Goal: Find specific page/section: Find specific page/section

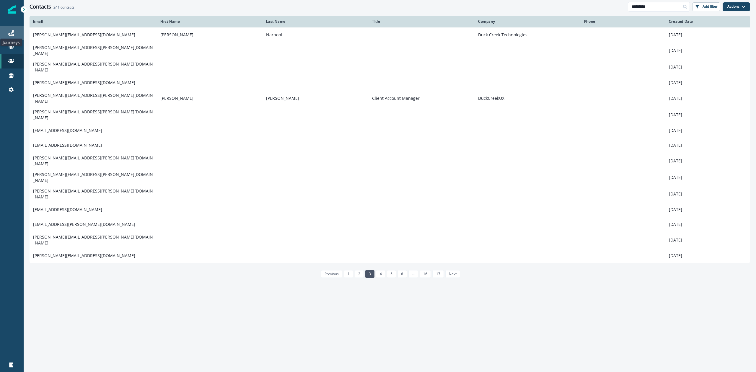
click at [11, 31] on icon at bounding box center [11, 33] width 6 height 6
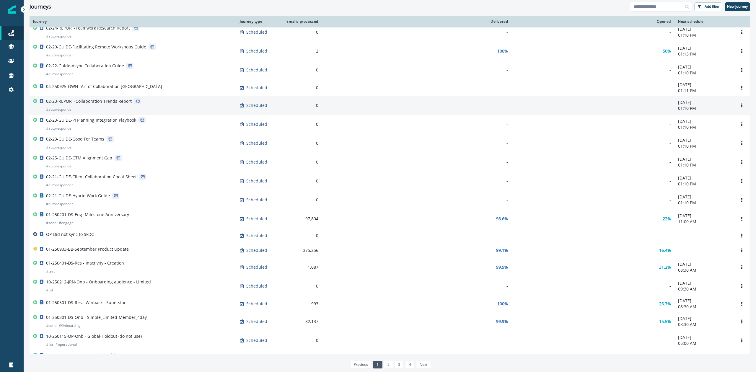
scroll to position [229, 0]
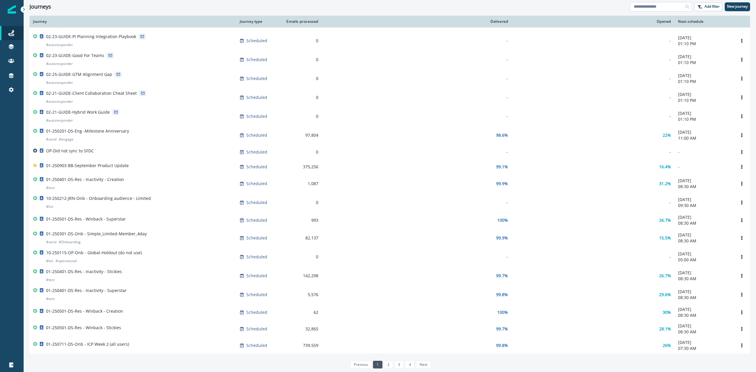
click at [649, 5] on input at bounding box center [661, 6] width 62 height 9
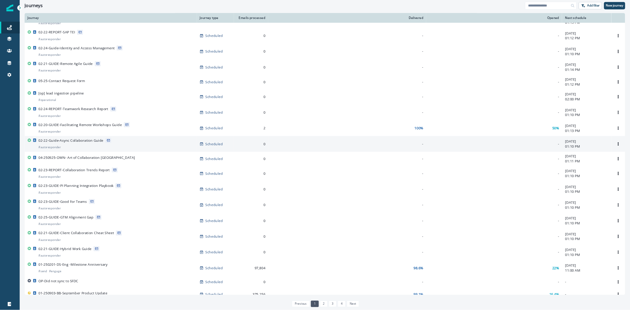
scroll to position [0, 0]
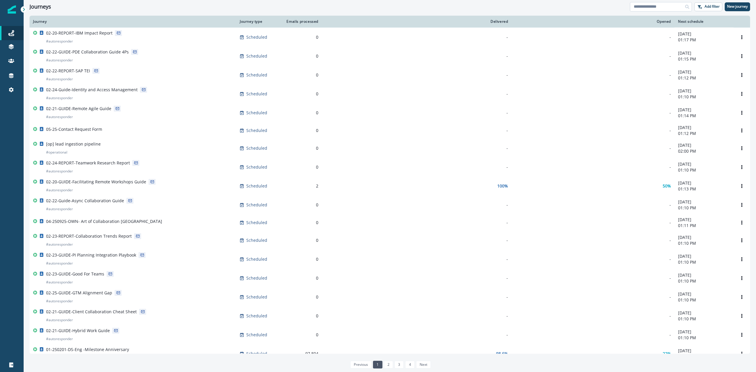
click at [667, 7] on input at bounding box center [661, 6] width 62 height 9
type input "*******"
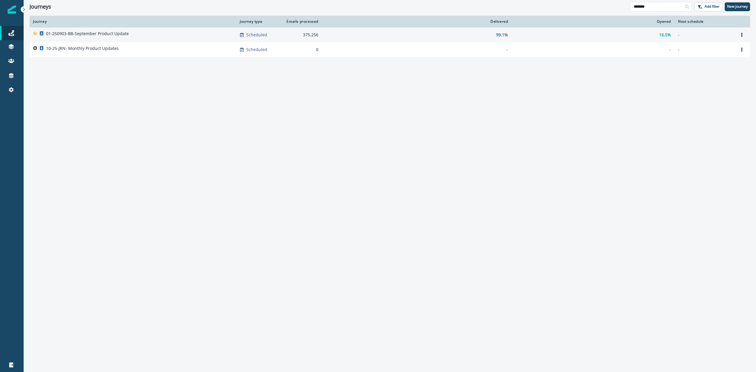
click at [104, 32] on p "01-250903-BB-September Product Update" at bounding box center [87, 34] width 83 height 6
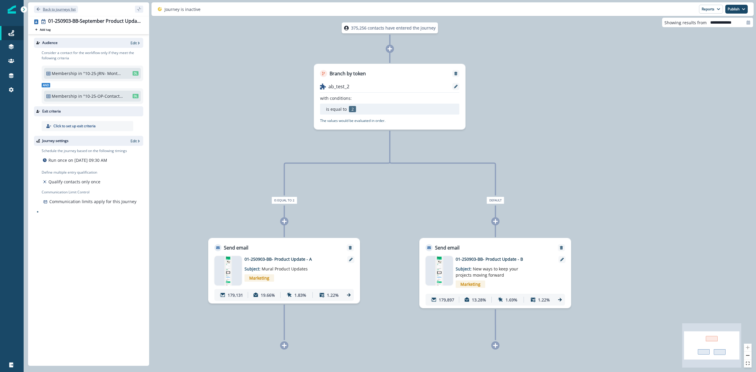
click at [40, 8] on icon "Go back" at bounding box center [38, 9] width 4 height 4
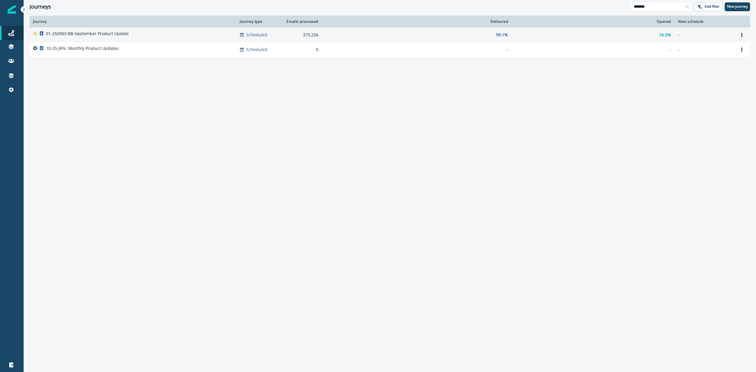
click at [65, 33] on p "01-250903-BB-September Product Update" at bounding box center [87, 34] width 83 height 6
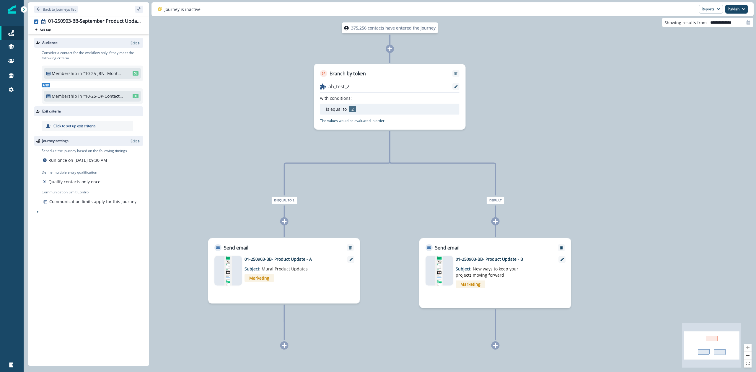
click at [291, 259] on p "01-250903-BB- Product Update - A" at bounding box center [292, 259] width 95 height 6
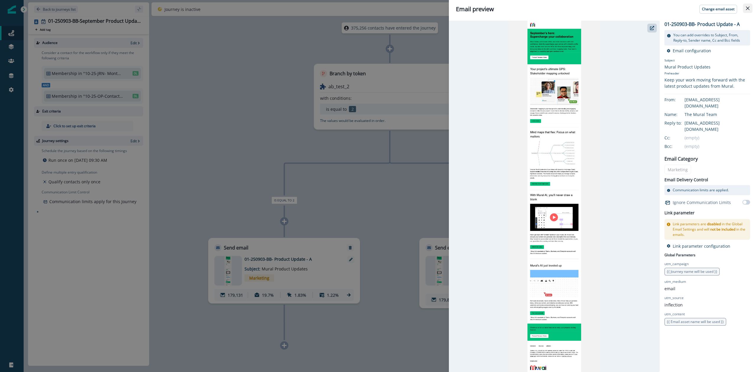
click at [746, 9] on icon "Close" at bounding box center [748, 8] width 4 height 4
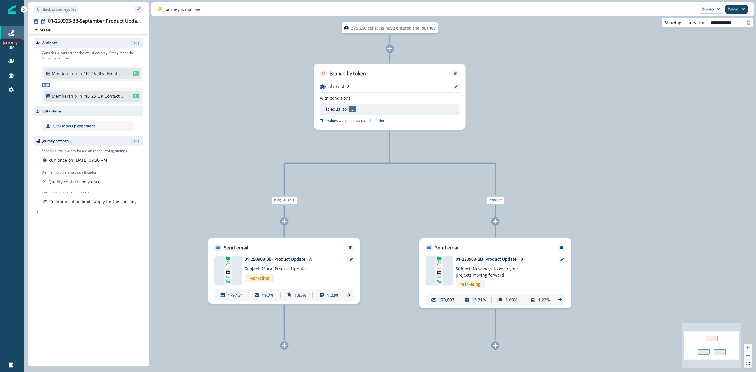
click at [11, 33] on icon at bounding box center [11, 33] width 6 height 6
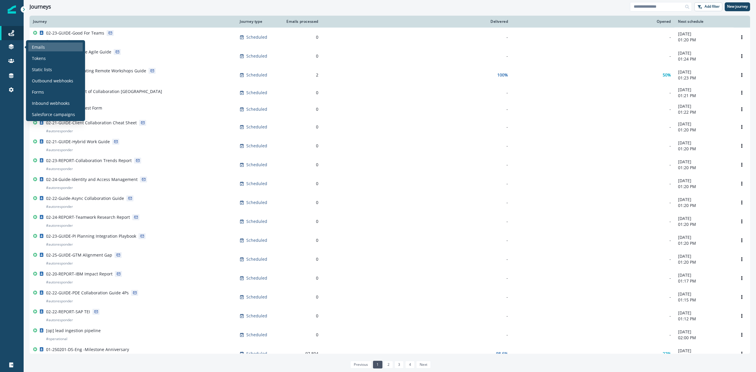
click at [32, 46] on p "Emails" at bounding box center [38, 47] width 13 height 6
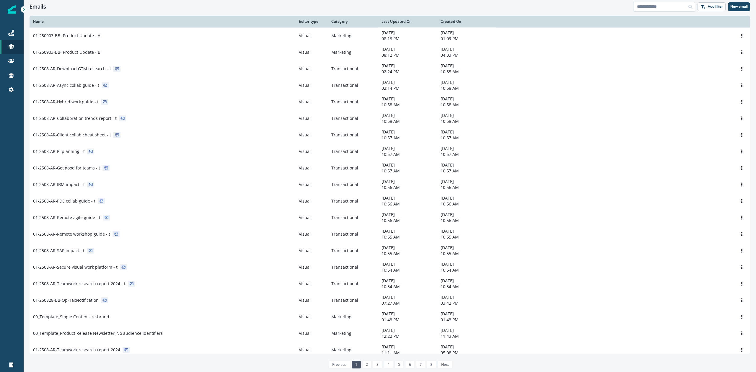
click at [645, 6] on input at bounding box center [664, 6] width 62 height 9
type input "****"
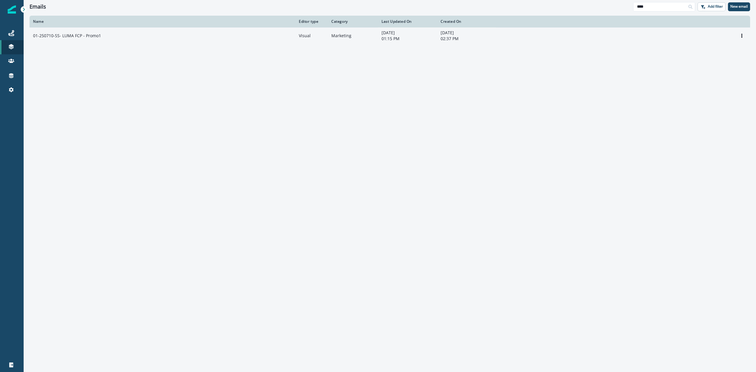
click at [115, 35] on div "01-250710-SS- LUMA FCP - Promo1" at bounding box center [162, 36] width 259 height 6
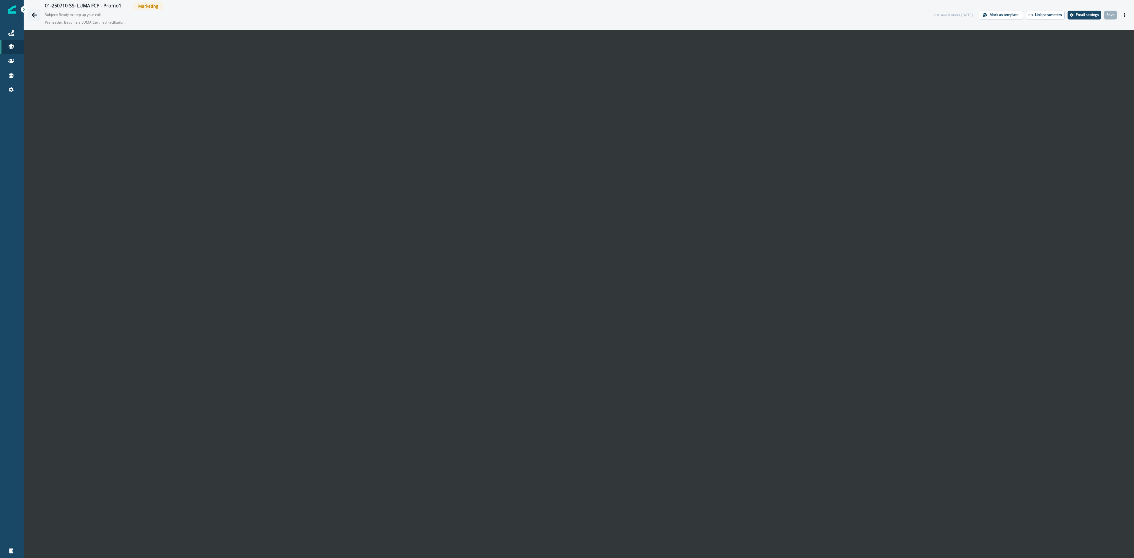
click at [33, 12] on icon "Go back" at bounding box center [34, 15] width 6 height 6
